Goal: Task Accomplishment & Management: Find specific page/section

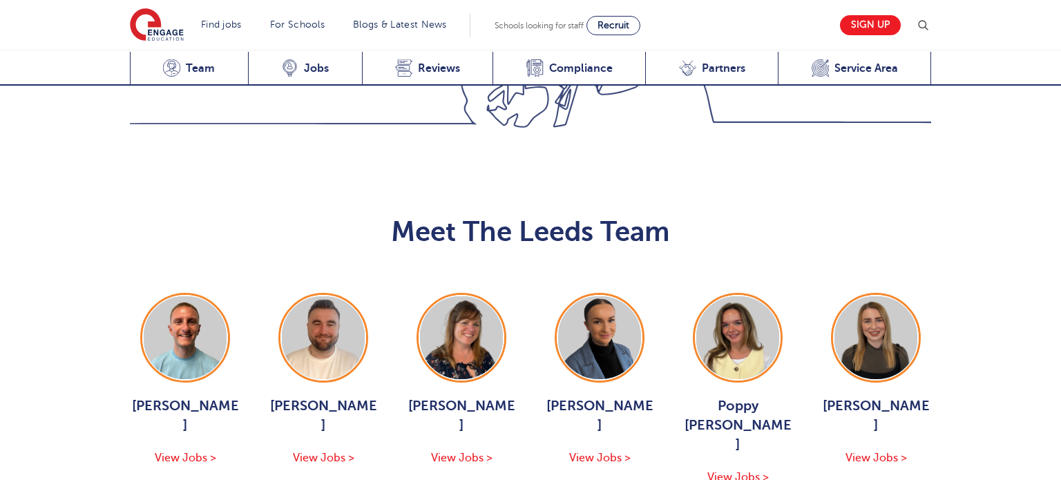
scroll to position [1593, 0]
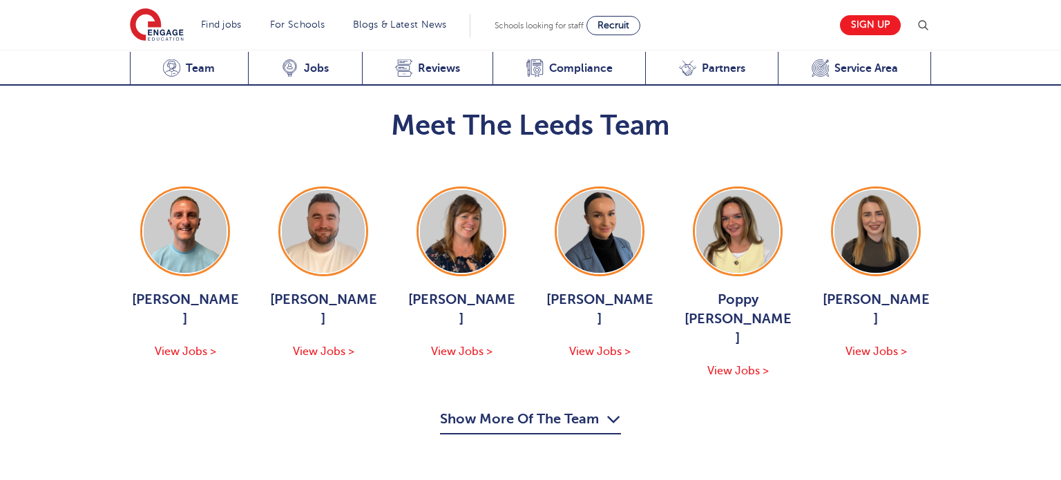
click at [541, 408] on button "Show More Of The Team" at bounding box center [530, 421] width 181 height 26
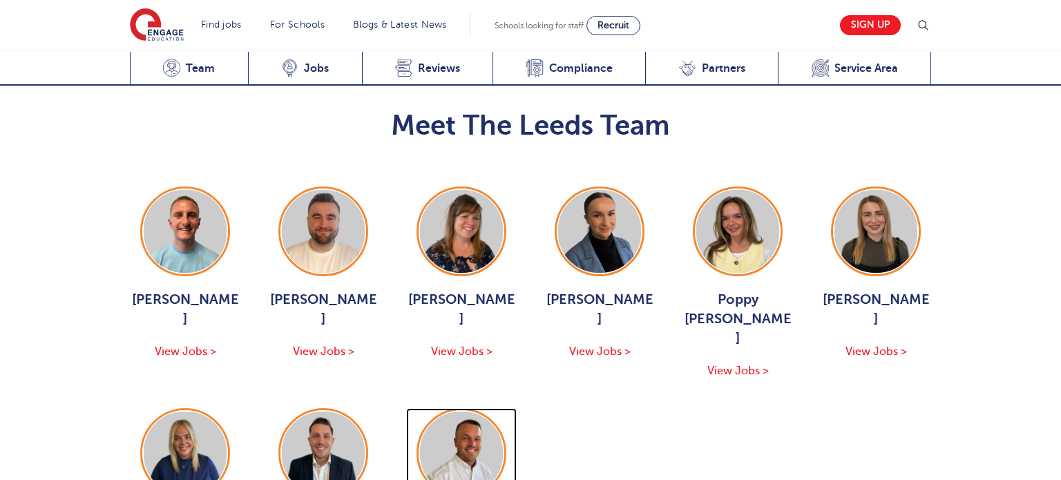
click at [464, 412] on img at bounding box center [461, 453] width 83 height 83
click at [73, 215] on div "Meet The Leeds Team George Dignam View Jobs > Chris Rushton View Jobs > Joanne …" at bounding box center [530, 364] width 1061 height 635
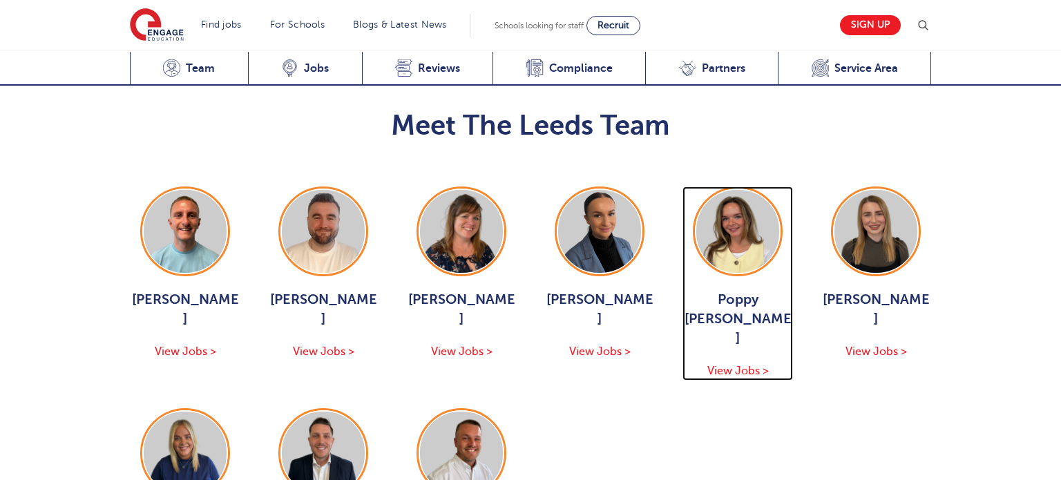
click at [733, 365] on span "View Jobs >" at bounding box center [737, 371] width 61 height 12
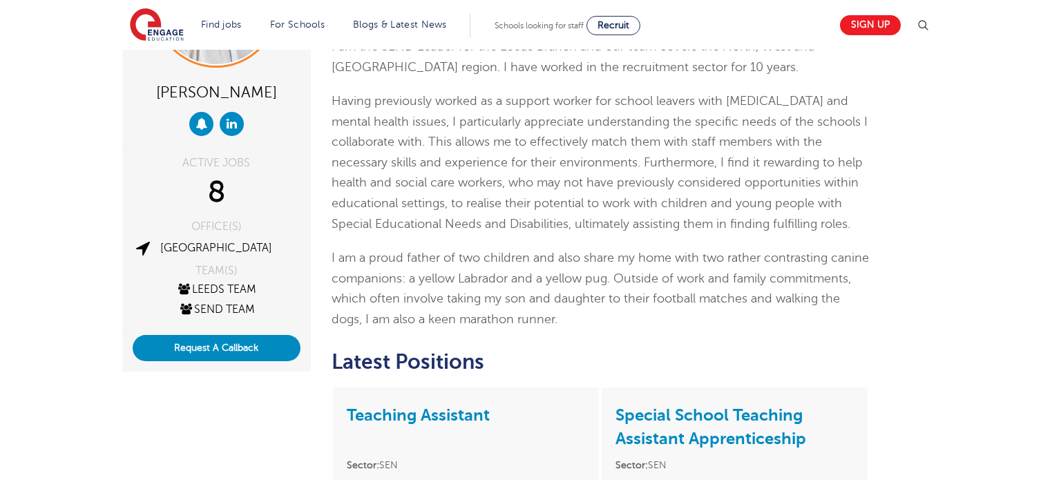
scroll to position [148, 0]
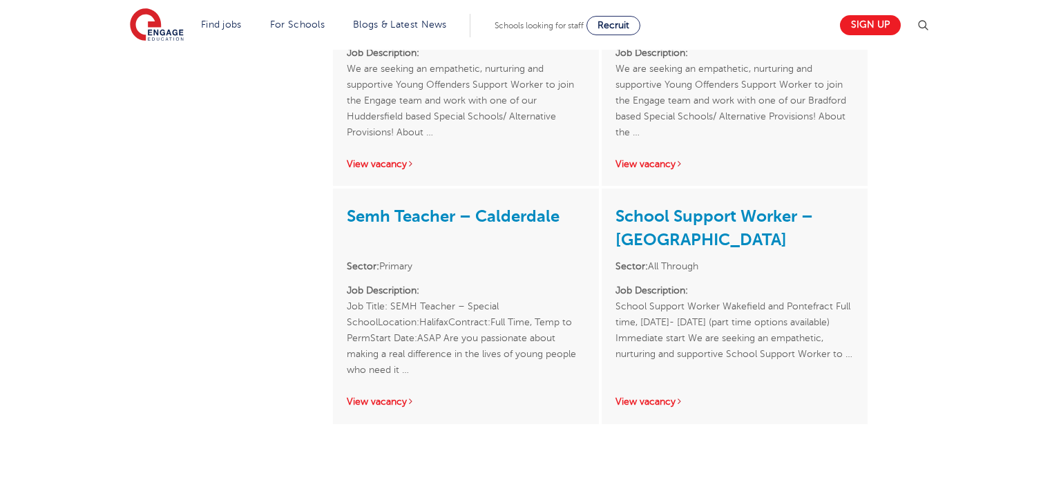
scroll to position [577, 0]
click at [375, 396] on link "View vacancy" at bounding box center [381, 401] width 68 height 10
